Goal: Communication & Community: Share content

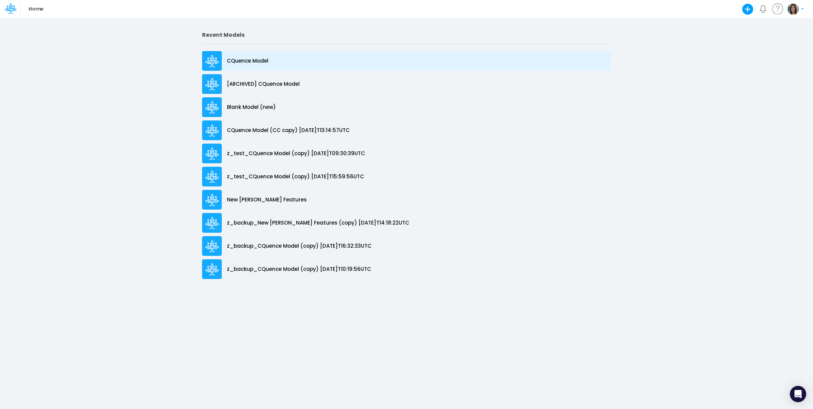
click at [263, 60] on p "CQuence Model" at bounding box center [247, 61] width 41 height 8
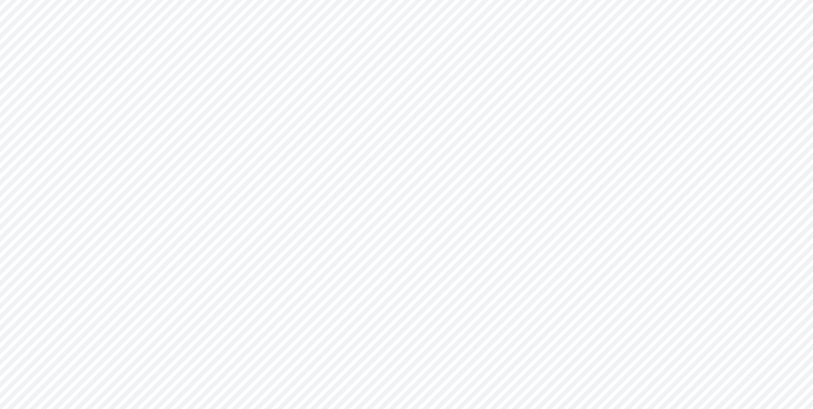
type input "Consolidated All by Month"
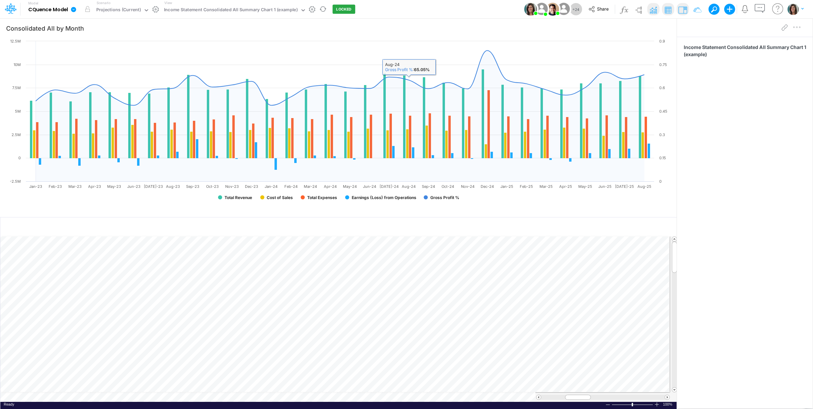
drag, startPoint x: 415, startPoint y: 9, endPoint x: 327, endPoint y: 12, distance: 87.8
click at [411, 9] on div "Model CQuence Model Edit model settings Duplicate Import QuickBooks QuickBooks …" at bounding box center [406, 9] width 731 height 18
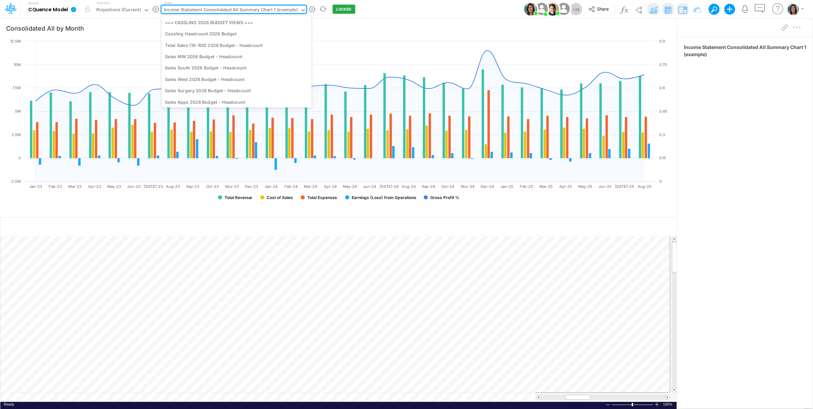
click at [271, 8] on div "Income Statement Consolidated All Summary Chart 1 (example)" at bounding box center [231, 10] width 134 height 8
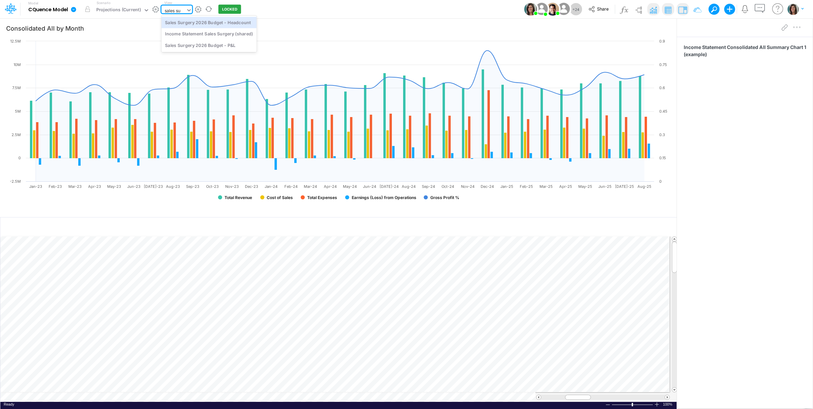
type input "sales sur"
drag, startPoint x: 201, startPoint y: 23, endPoint x: 275, endPoint y: 4, distance: 76.5
click at [201, 23] on div "Sales Surgery 2026 Budget - Headcount" at bounding box center [209, 22] width 95 height 11
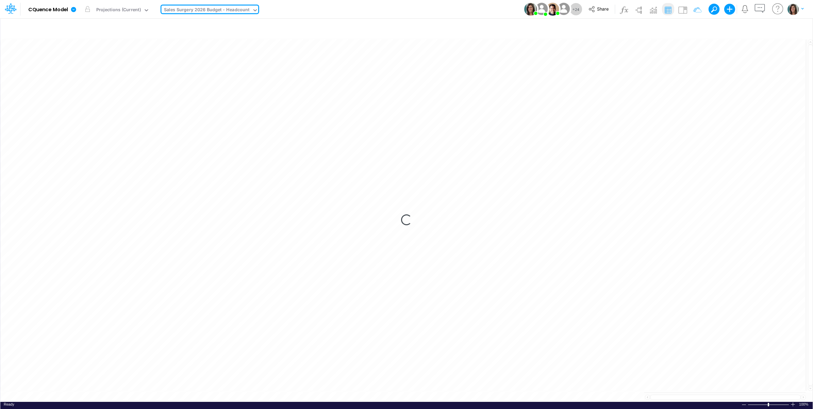
click at [370, 11] on div "Model CQuence Model Edit model settings Duplicate Import QuickBooks QuickBooks …" at bounding box center [406, 9] width 731 height 18
click at [598, 7] on span "Share" at bounding box center [603, 8] width 12 height 5
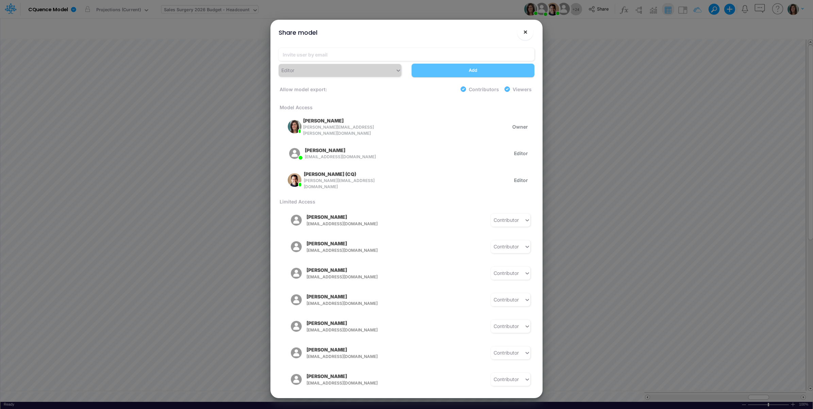
click at [524, 32] on span "×" at bounding box center [525, 32] width 4 height 8
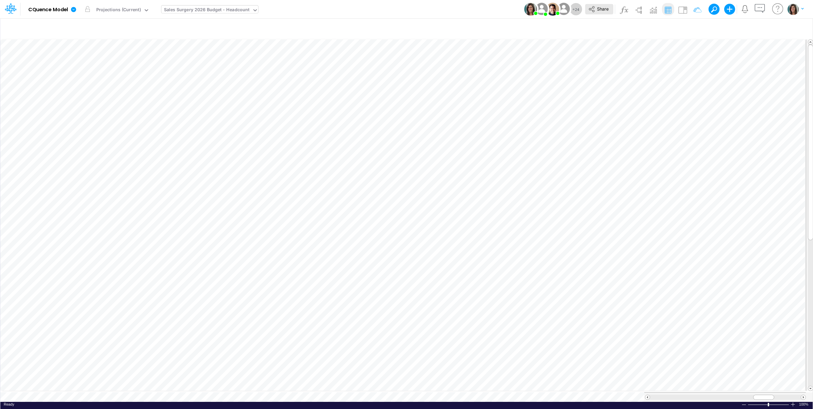
click at [592, 11] on icon at bounding box center [591, 8] width 7 height 7
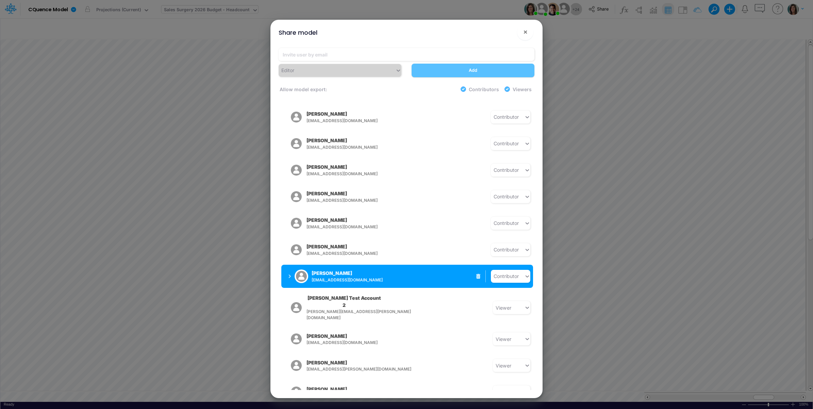
scroll to position [226, 0]
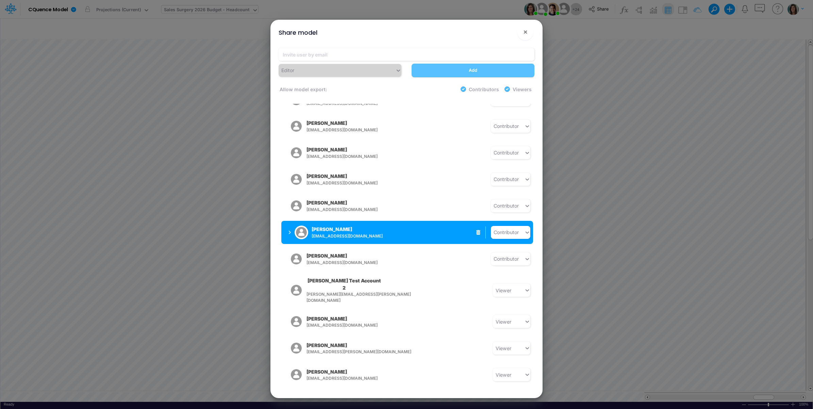
click at [328, 225] on p "[PERSON_NAME]" at bounding box center [331, 228] width 40 height 7
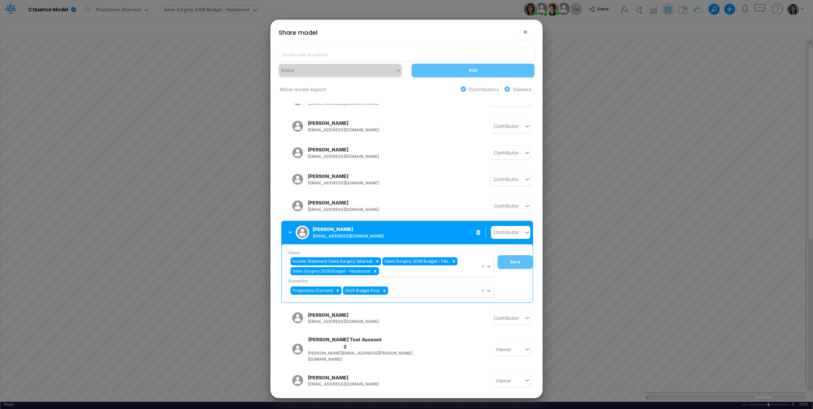
scroll to position [283, 0]
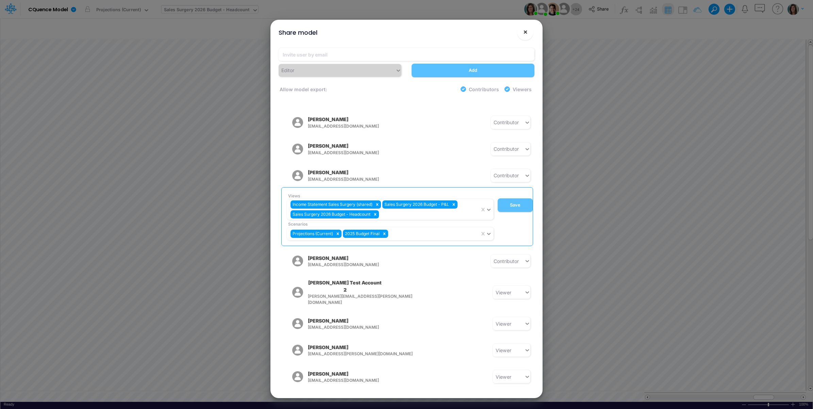
click at [526, 30] on span "×" at bounding box center [525, 32] width 4 height 8
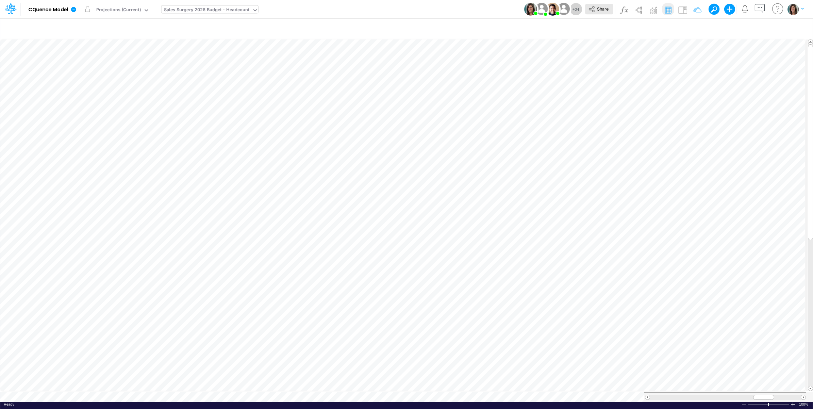
click at [605, 8] on span "Share" at bounding box center [603, 8] width 12 height 5
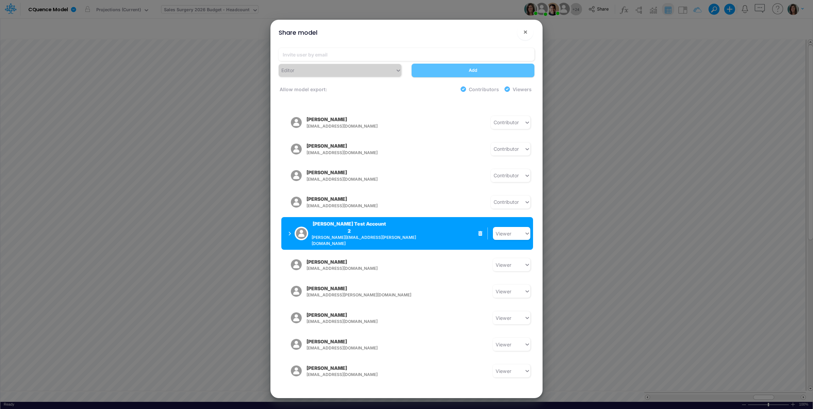
click at [363, 220] on p "[PERSON_NAME] Test Account 2" at bounding box center [348, 227] width 75 height 14
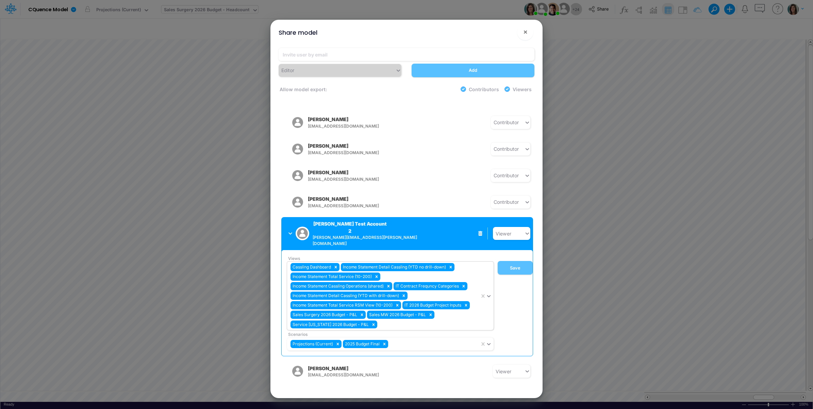
click at [400, 310] on div "Cassling Dashboard Income Statement Detail Cassling (YTD no drill-down) Income …" at bounding box center [383, 295] width 192 height 68
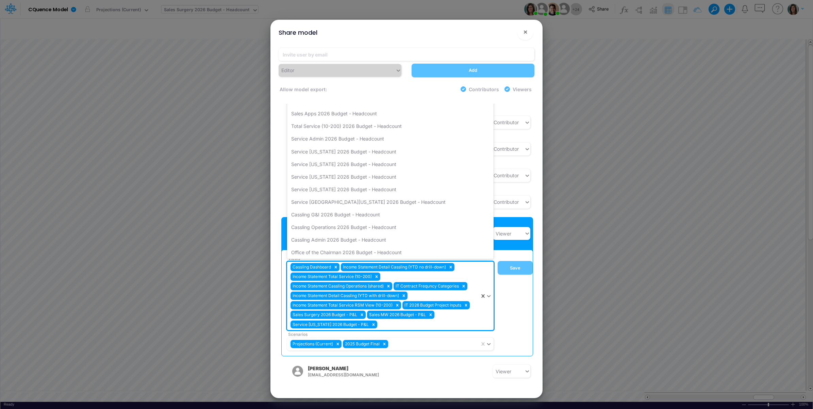
type input "s"
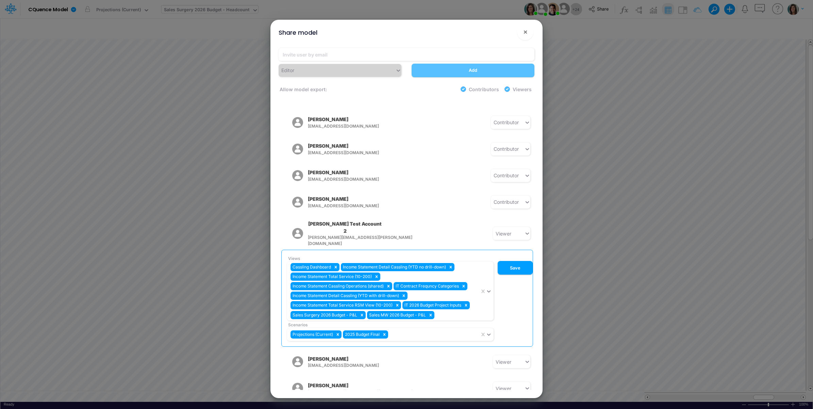
click at [537, 17] on div "Share model ! × Editor Add Allow model export: Contributors Viewers Model Acces…" at bounding box center [406, 204] width 813 height 409
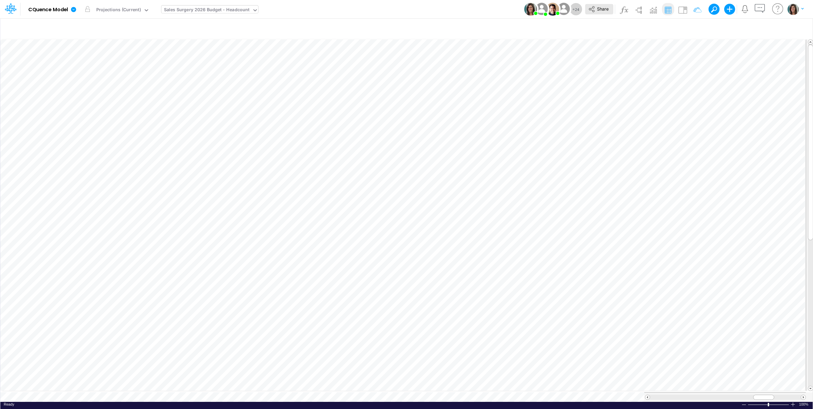
click at [594, 12] on icon at bounding box center [591, 8] width 7 height 7
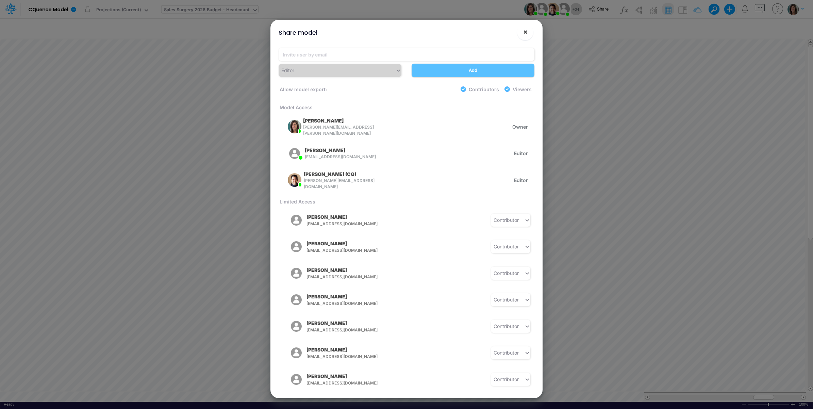
click at [521, 33] on button "×" at bounding box center [525, 32] width 16 height 16
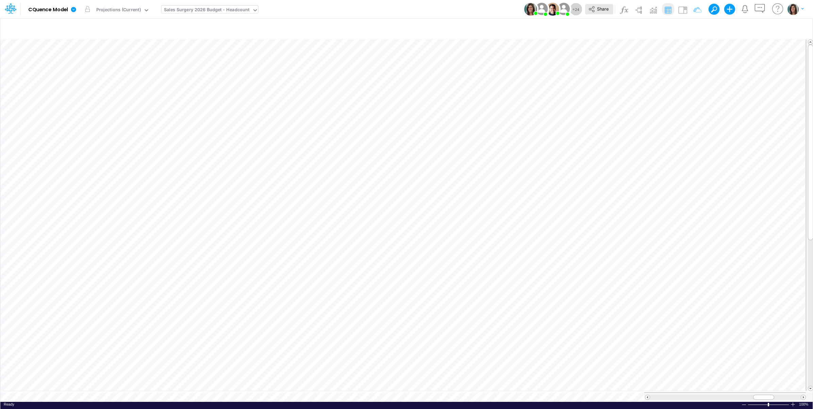
click at [601, 9] on span "Share" at bounding box center [603, 8] width 12 height 5
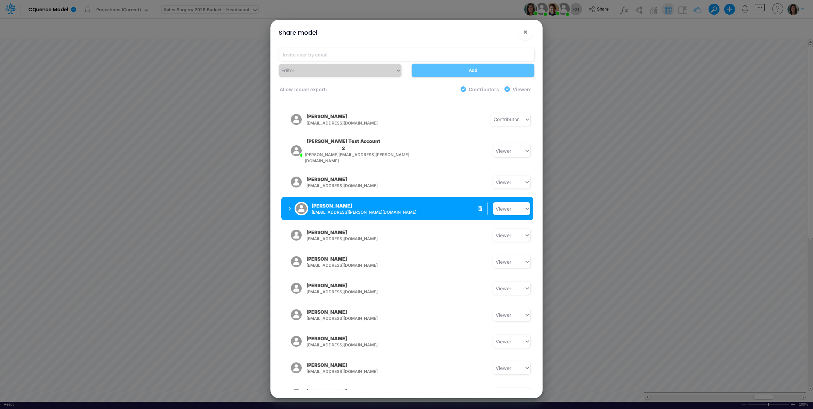
scroll to position [367, 0]
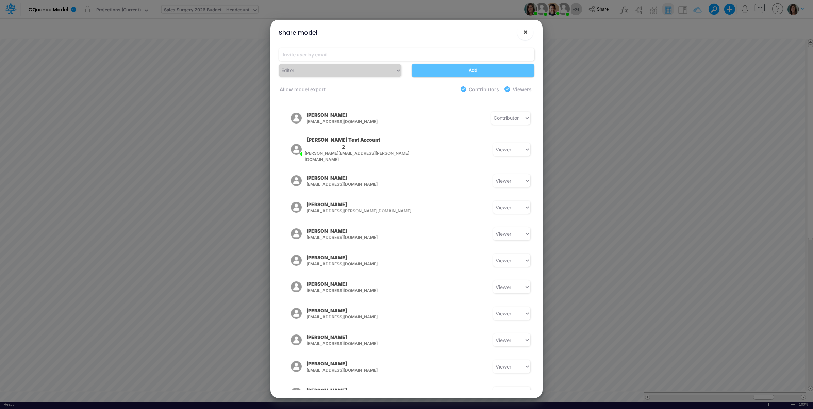
drag, startPoint x: 521, startPoint y: 32, endPoint x: 157, endPoint y: 21, distance: 364.0
click at [521, 32] on button "×" at bounding box center [525, 32] width 16 height 16
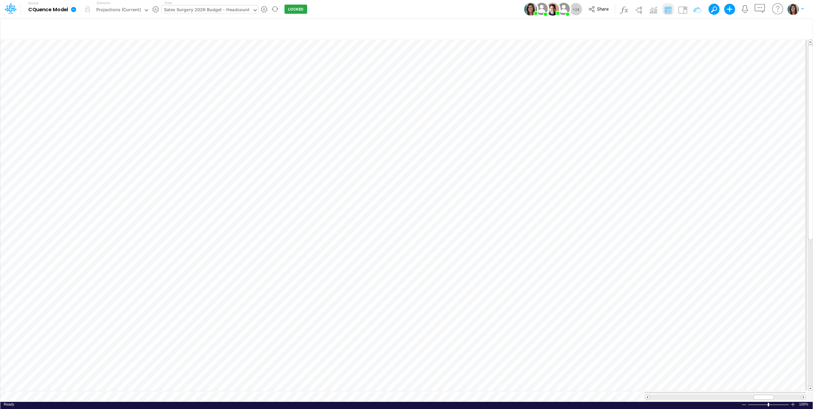
click at [74, 9] on icon at bounding box center [73, 9] width 6 height 6
click at [91, 70] on button "View model info" at bounding box center [107, 70] width 73 height 11
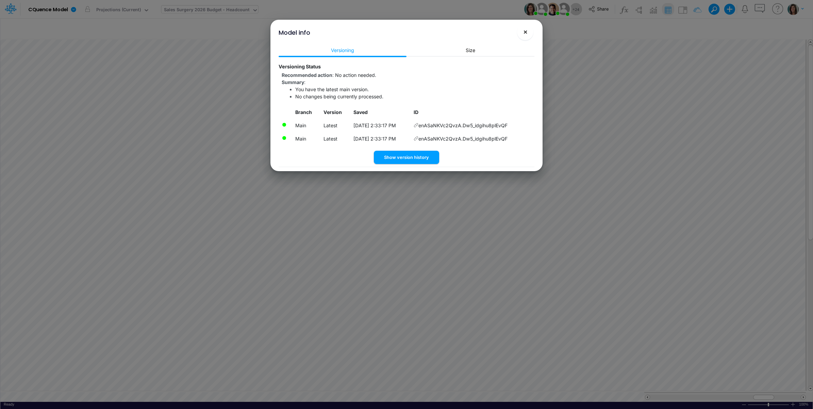
click at [522, 33] on button "×" at bounding box center [525, 32] width 16 height 16
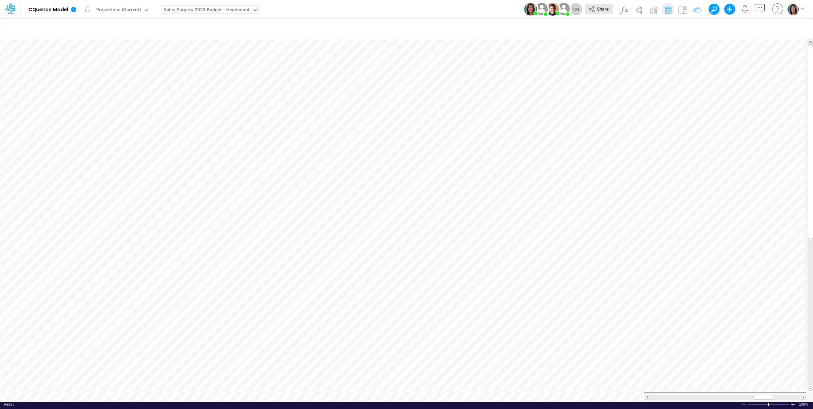
click at [604, 11] on span "Share" at bounding box center [603, 8] width 12 height 5
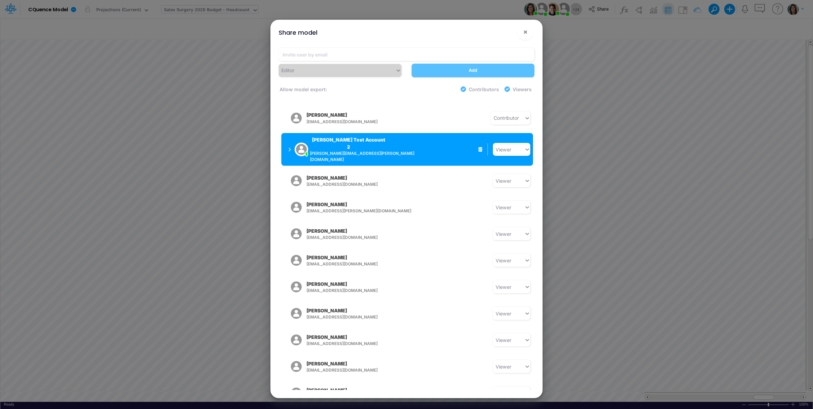
click at [364, 137] on p "[PERSON_NAME] Test Account 2" at bounding box center [348, 143] width 77 height 14
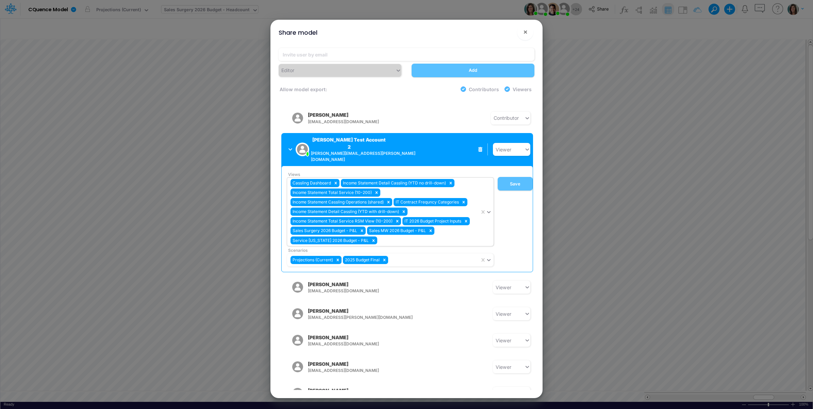
click at [429, 227] on div "Cassling Dashboard Income Statement Detail Cassling (YTD no drill-down) Income …" at bounding box center [383, 211] width 192 height 68
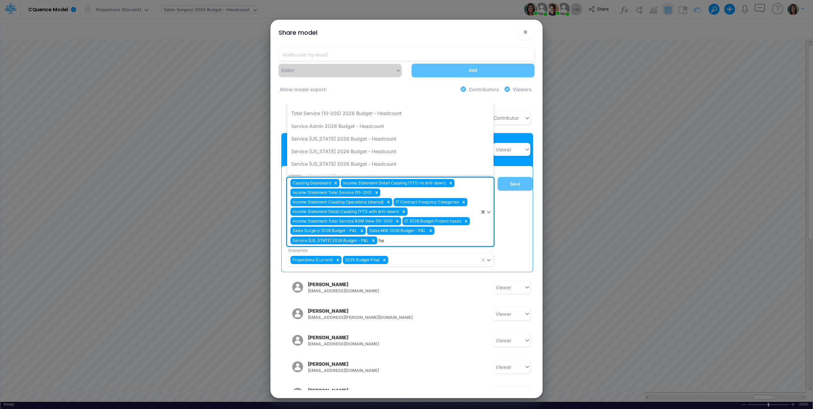
type input "h"
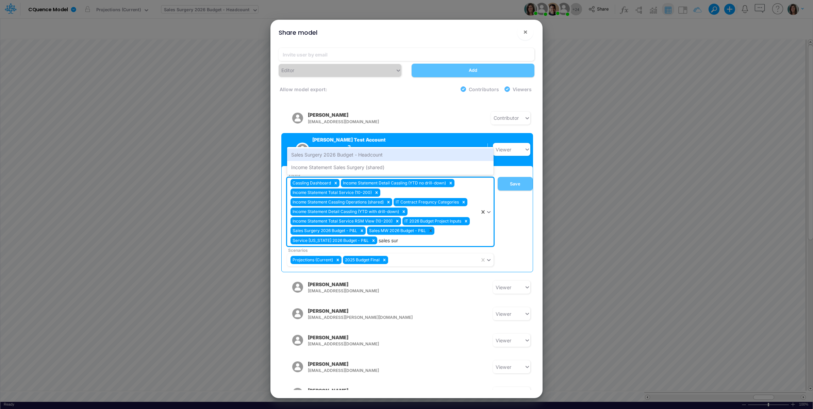
type input "sales surg"
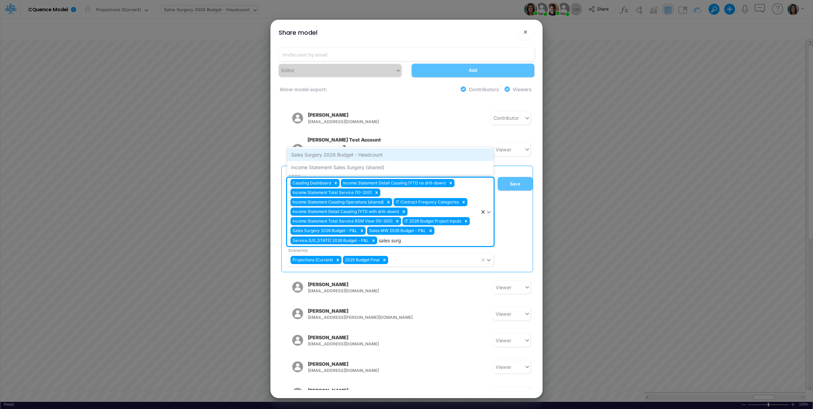
click at [378, 148] on div "Sales Surgery 2026 Budget - Headcount" at bounding box center [390, 154] width 206 height 13
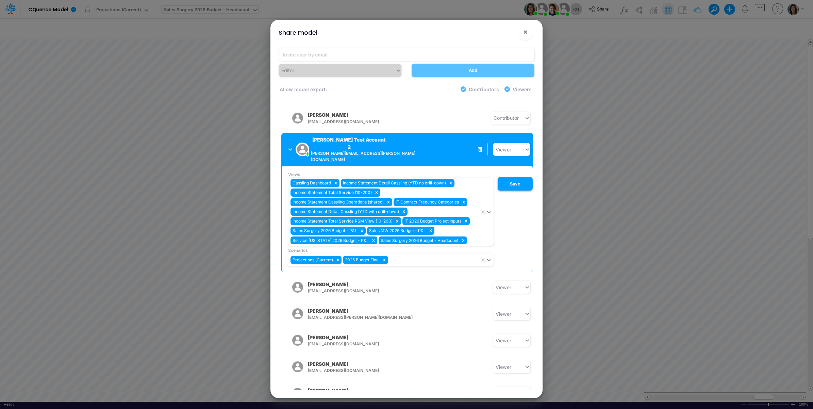
click at [515, 177] on button "Save" at bounding box center [514, 184] width 35 height 14
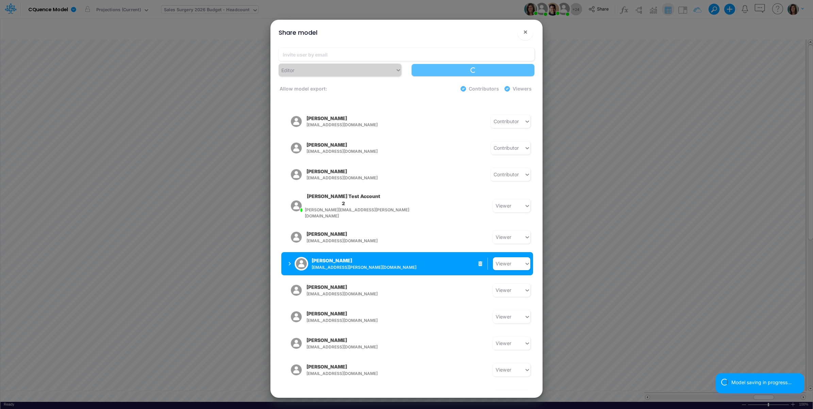
scroll to position [254, 0]
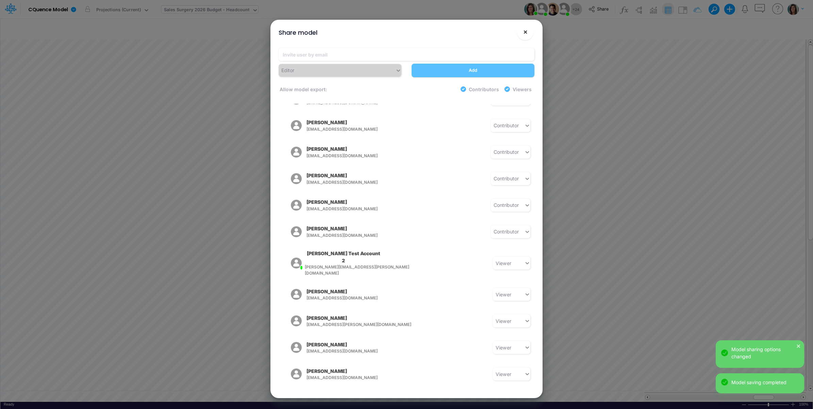
click at [523, 33] on span "×" at bounding box center [525, 32] width 4 height 8
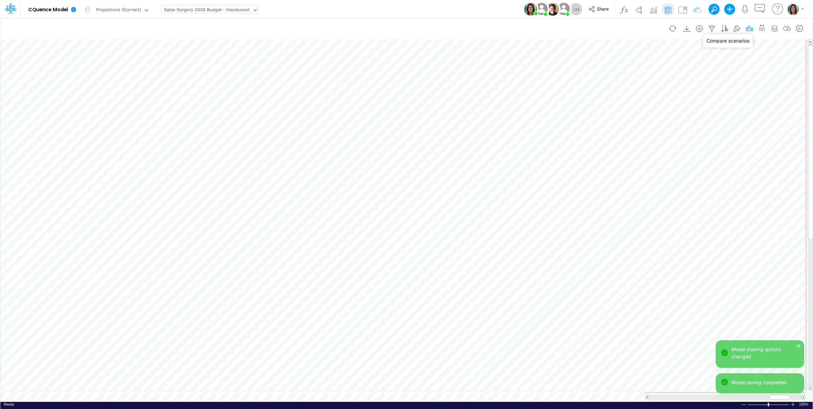
click at [750, 27] on icon "button" at bounding box center [749, 28] width 10 height 7
click at [461, 6] on div "Model CQuence Model Edit model settings Duplicate Import QuickBooks QuickBooks …" at bounding box center [406, 9] width 731 height 18
click at [606, 10] on span "Share" at bounding box center [603, 8] width 12 height 5
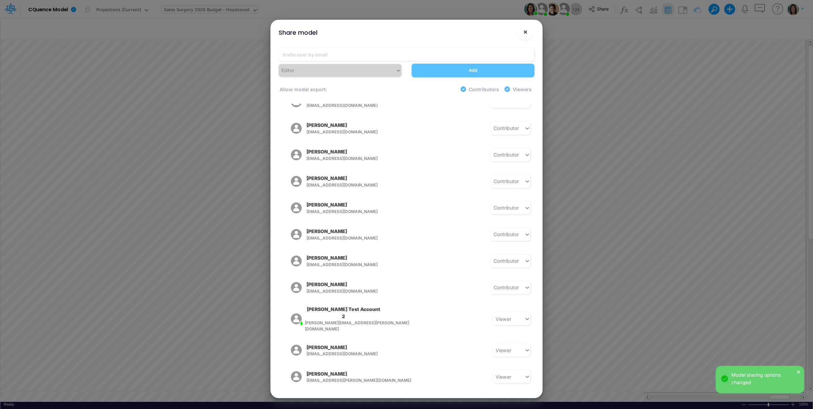
scroll to position [197, 0]
click at [525, 26] on button "×" at bounding box center [525, 32] width 16 height 16
